Goal: Information Seeking & Learning: Learn about a topic

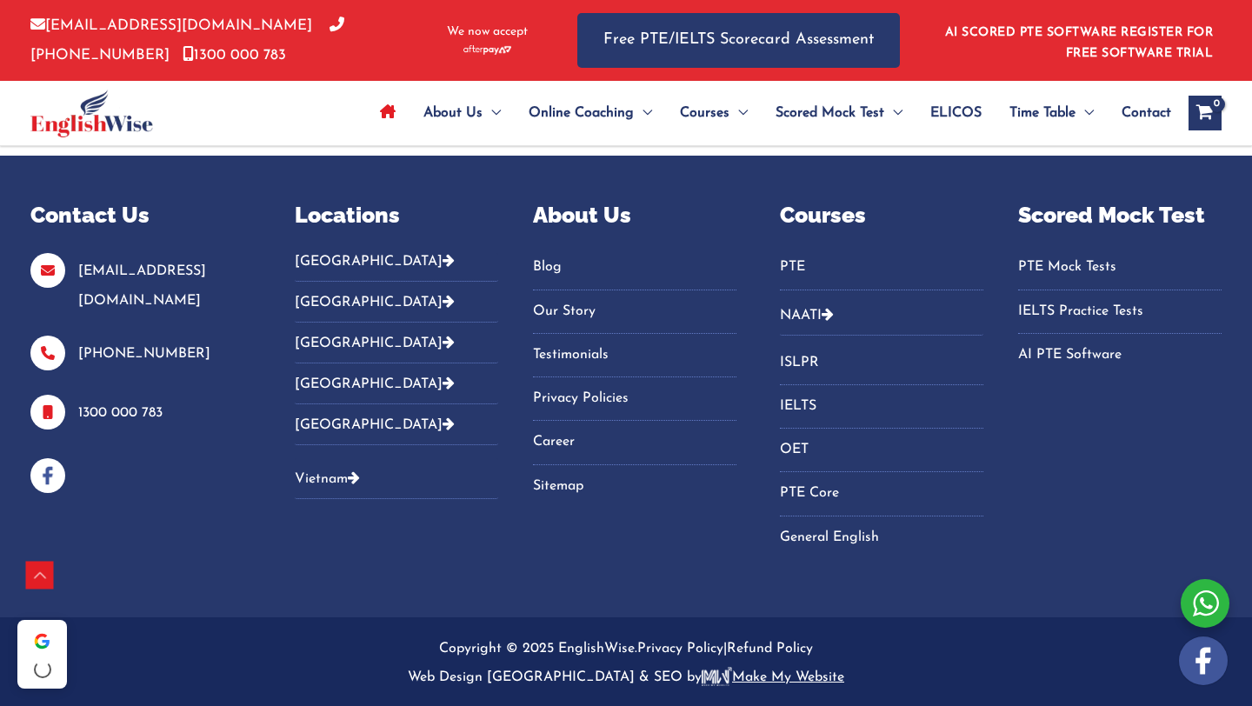
scroll to position [6116, 0]
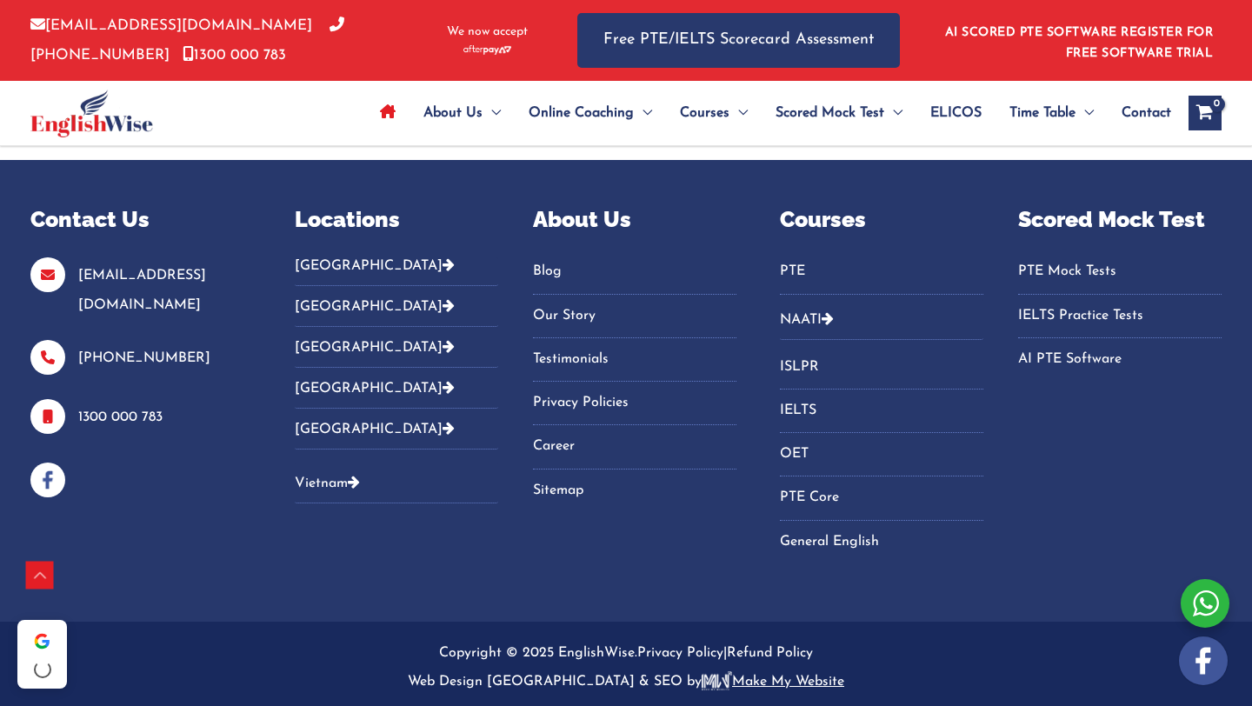
click at [545, 275] on link "Blog" at bounding box center [634, 271] width 203 height 29
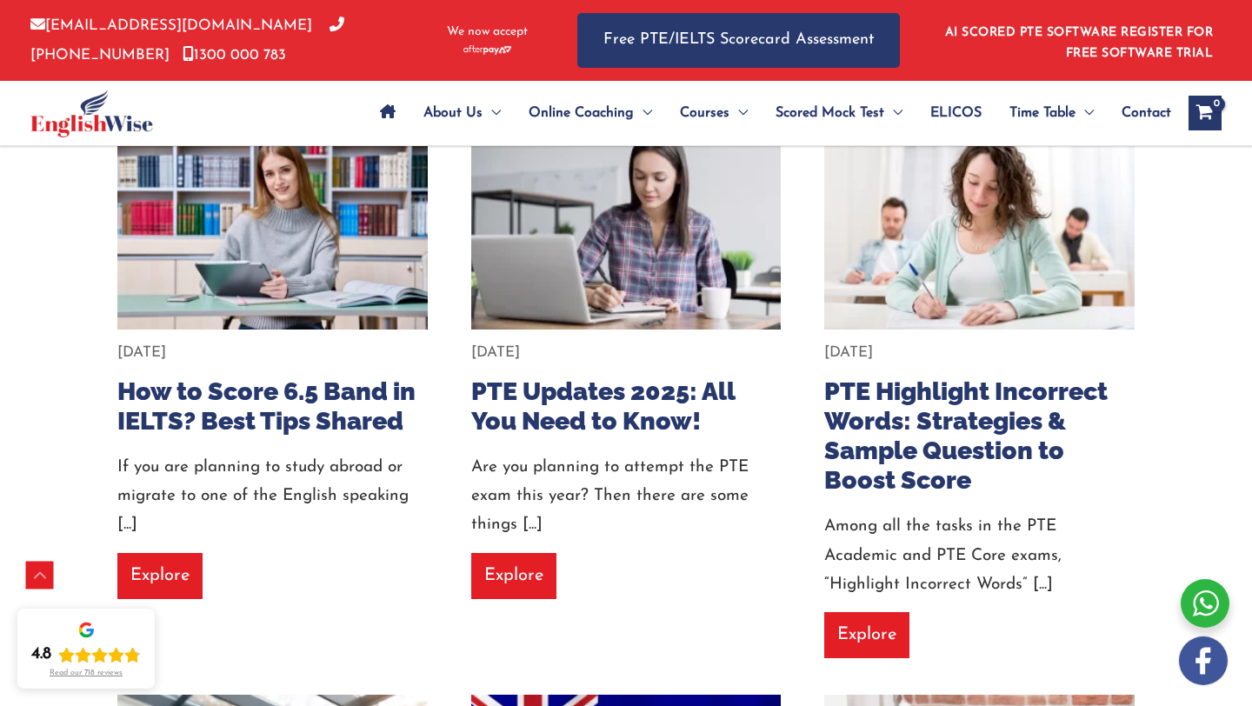
scroll to position [453, 0]
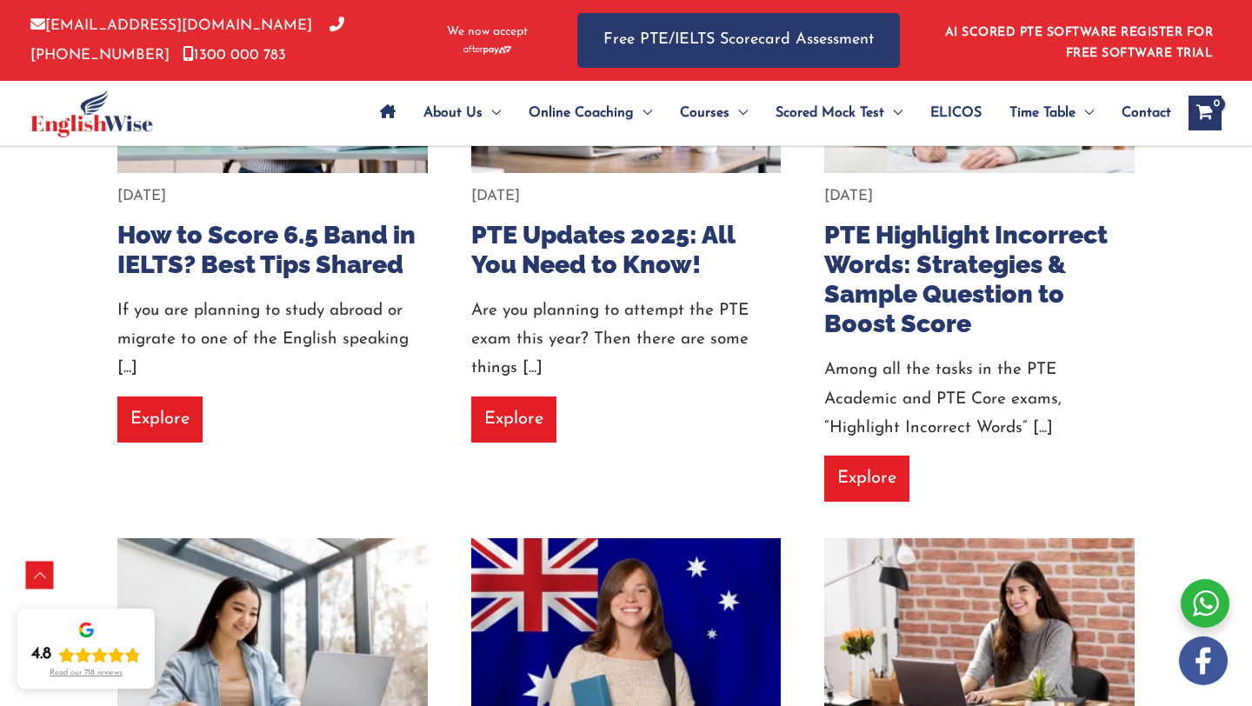
scroll to position [552, 0]
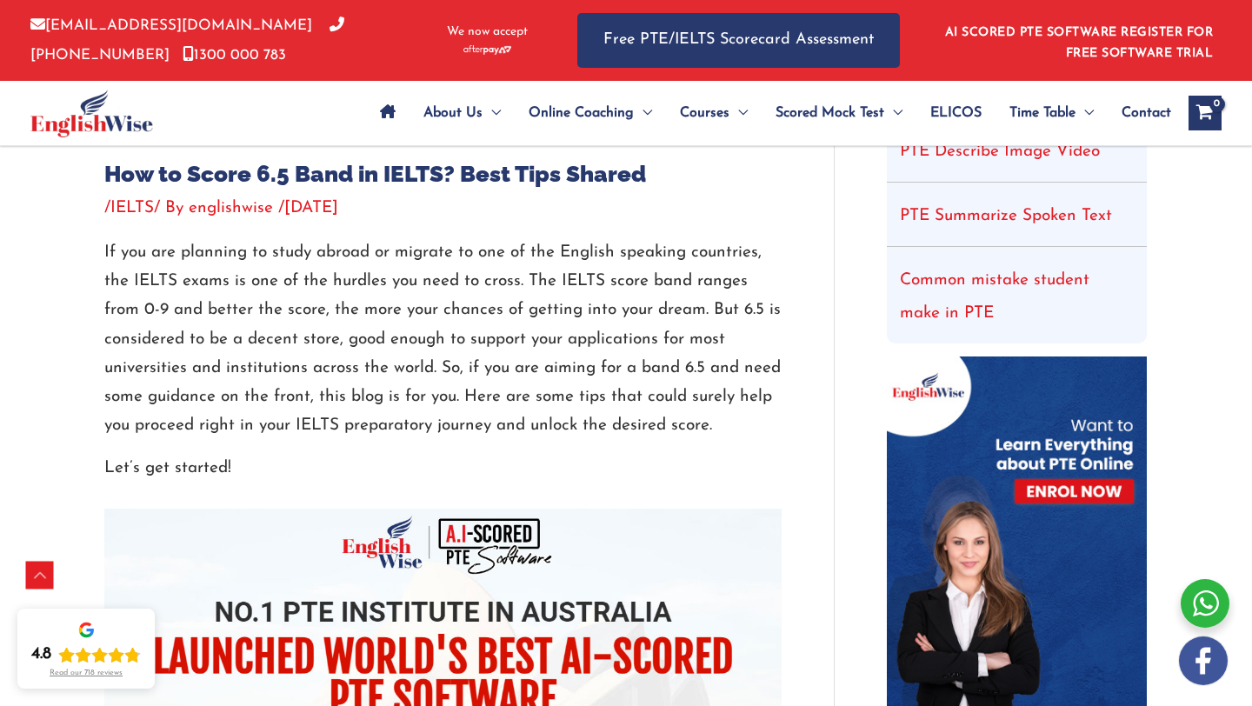
scroll to position [583, 0]
